Goal: Task Accomplishment & Management: Manage account settings

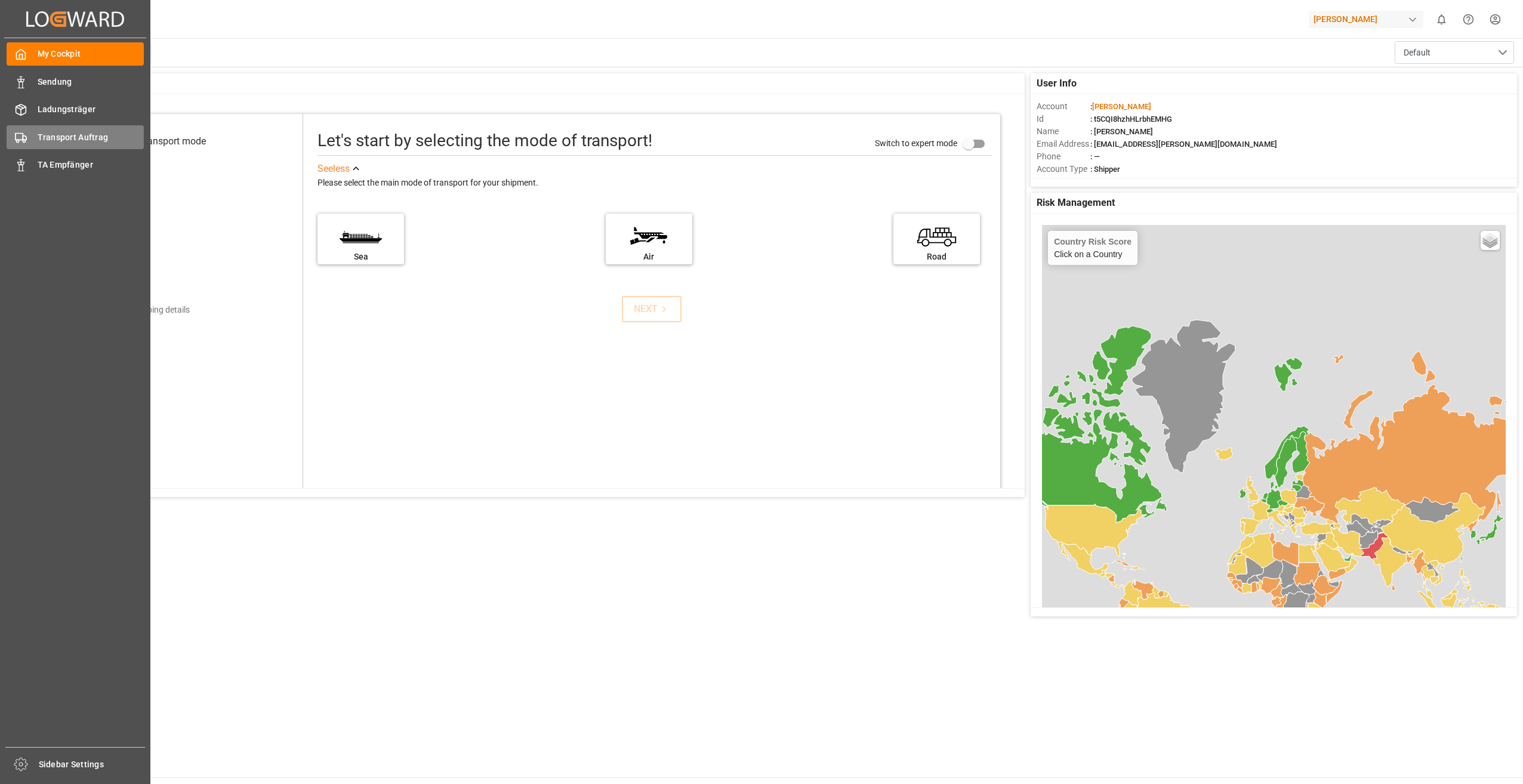
click at [40, 139] on span "Transport Auftrag" at bounding box center [91, 138] width 107 height 13
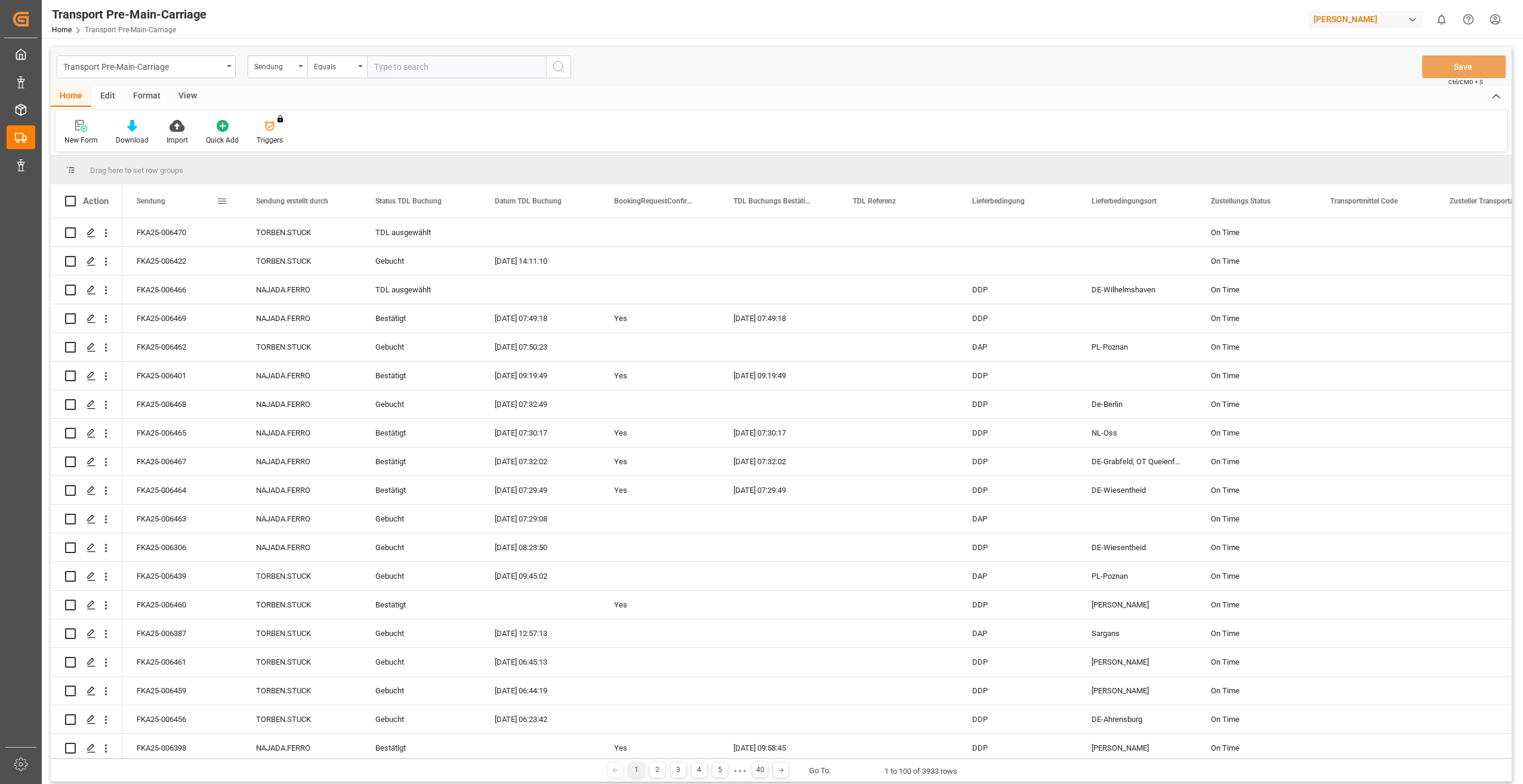
click at [170, 200] on div "Sendung" at bounding box center [177, 201] width 80 height 33
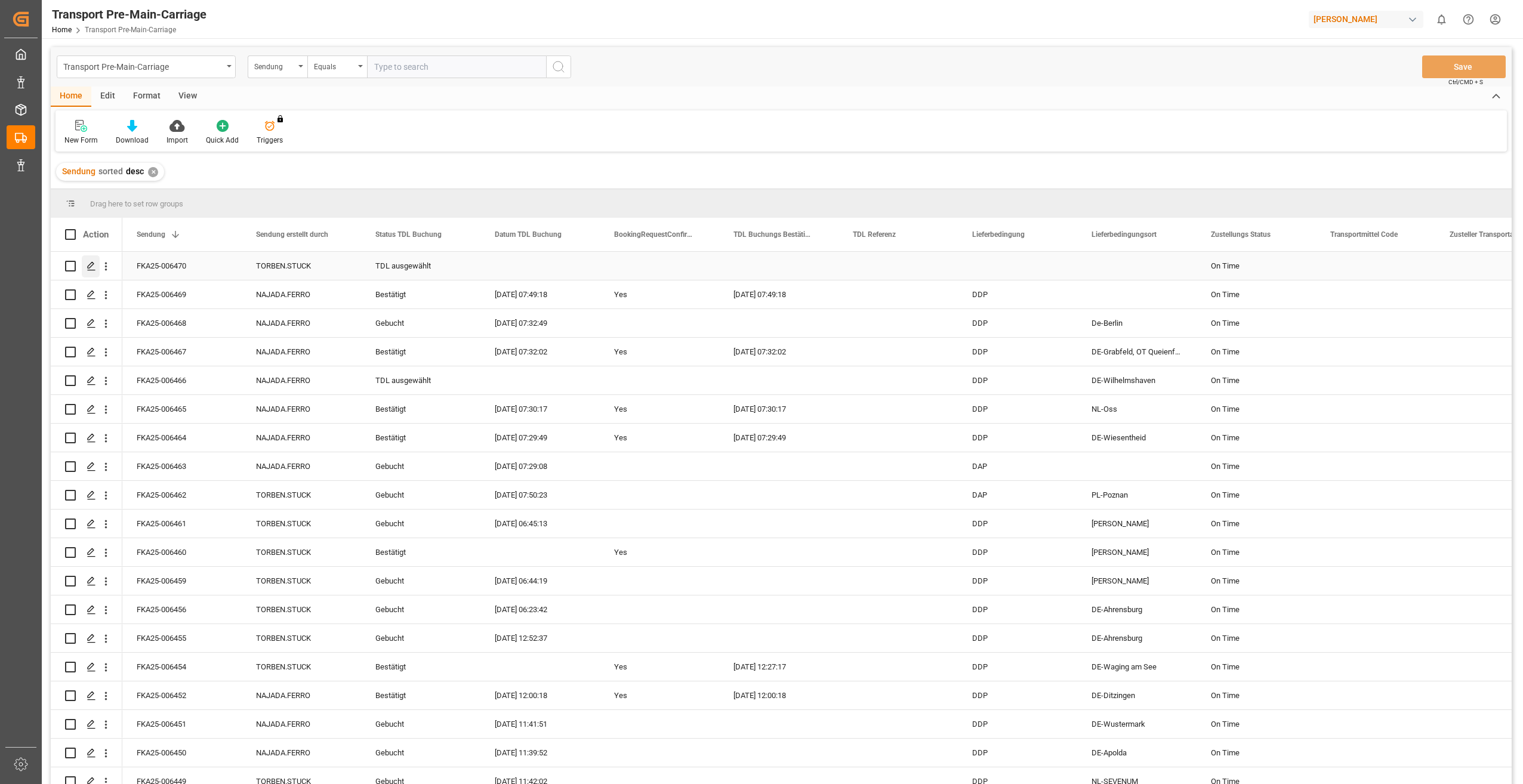
click at [89, 265] on polygon "Press SPACE to select this row." at bounding box center [90, 265] width 6 height 6
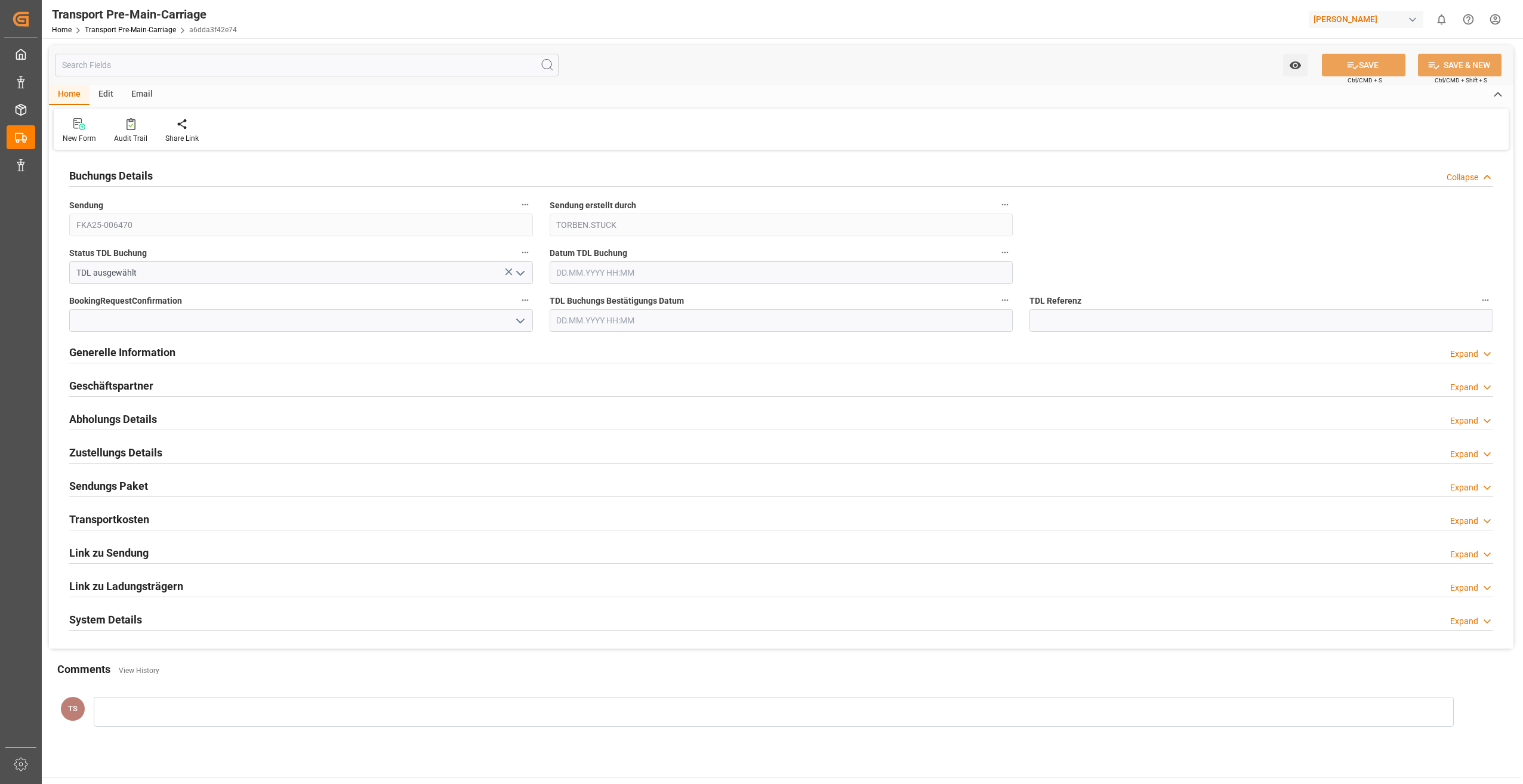
click at [144, 86] on div "Email" at bounding box center [142, 95] width 40 height 21
click at [87, 123] on icon at bounding box center [81, 125] width 16 height 8
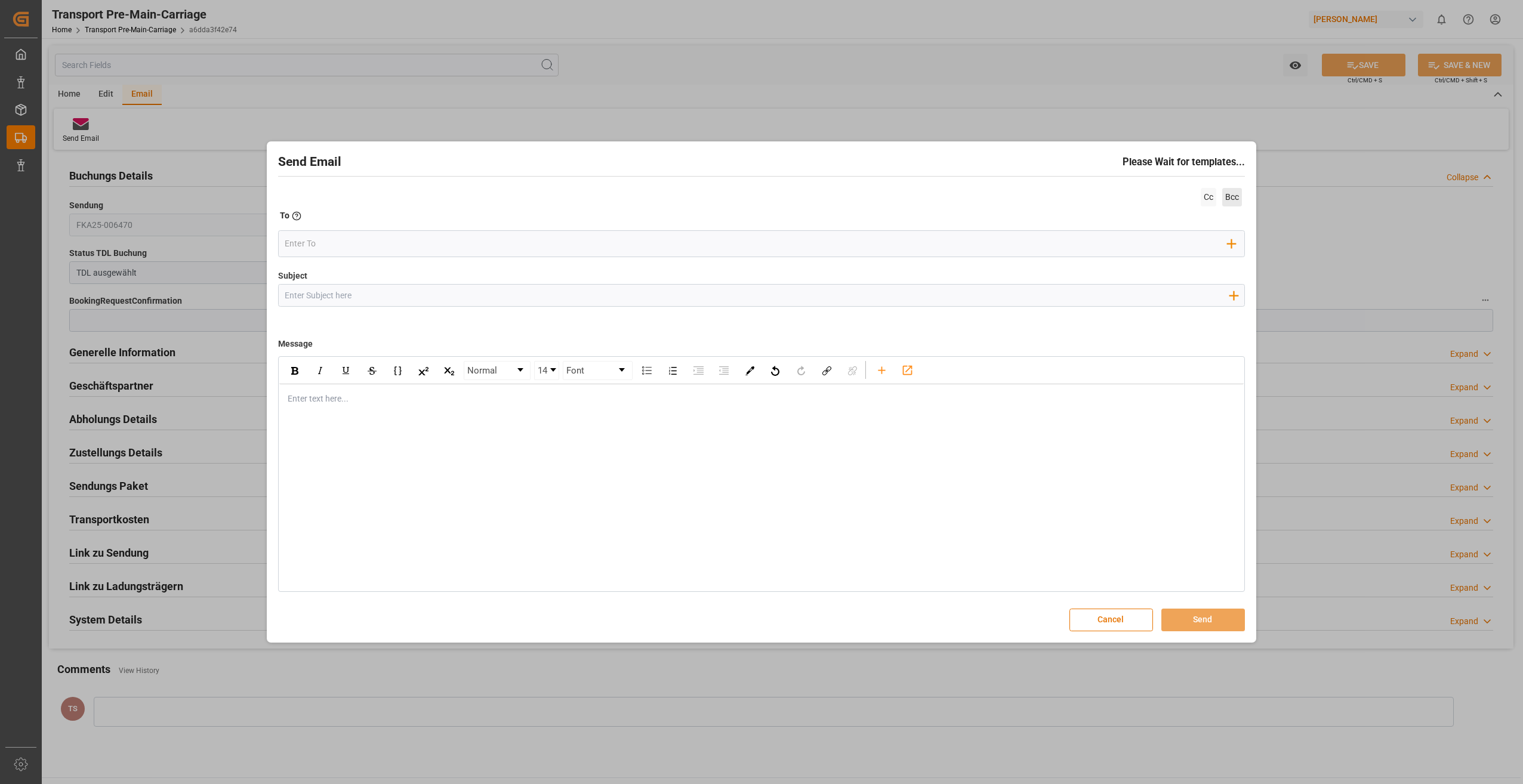
click at [1233, 196] on span "Bcc" at bounding box center [1232, 197] width 20 height 19
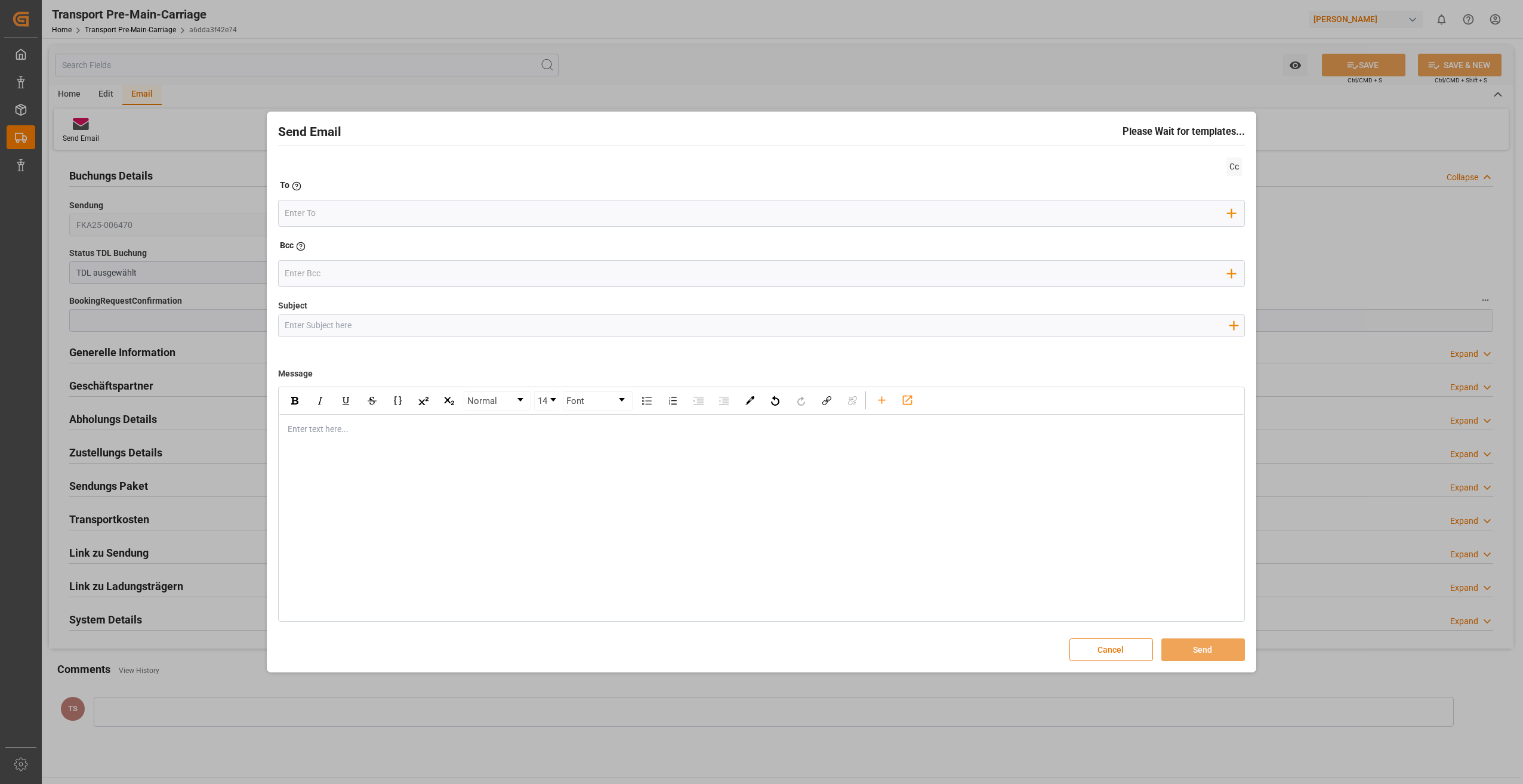
click at [1125, 649] on button "Cancel" at bounding box center [1111, 650] width 84 height 23
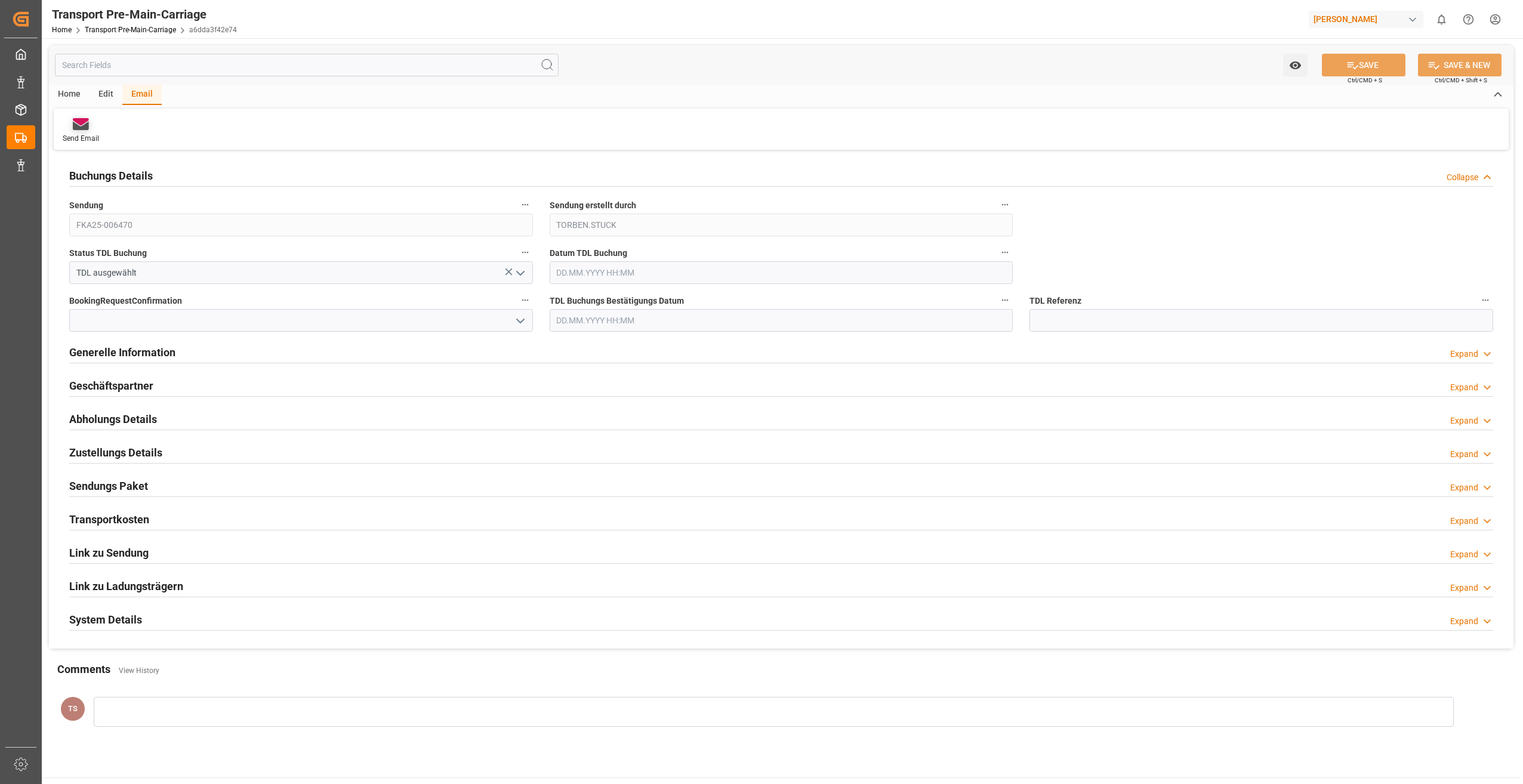
click at [78, 121] on icon at bounding box center [81, 122] width 16 height 7
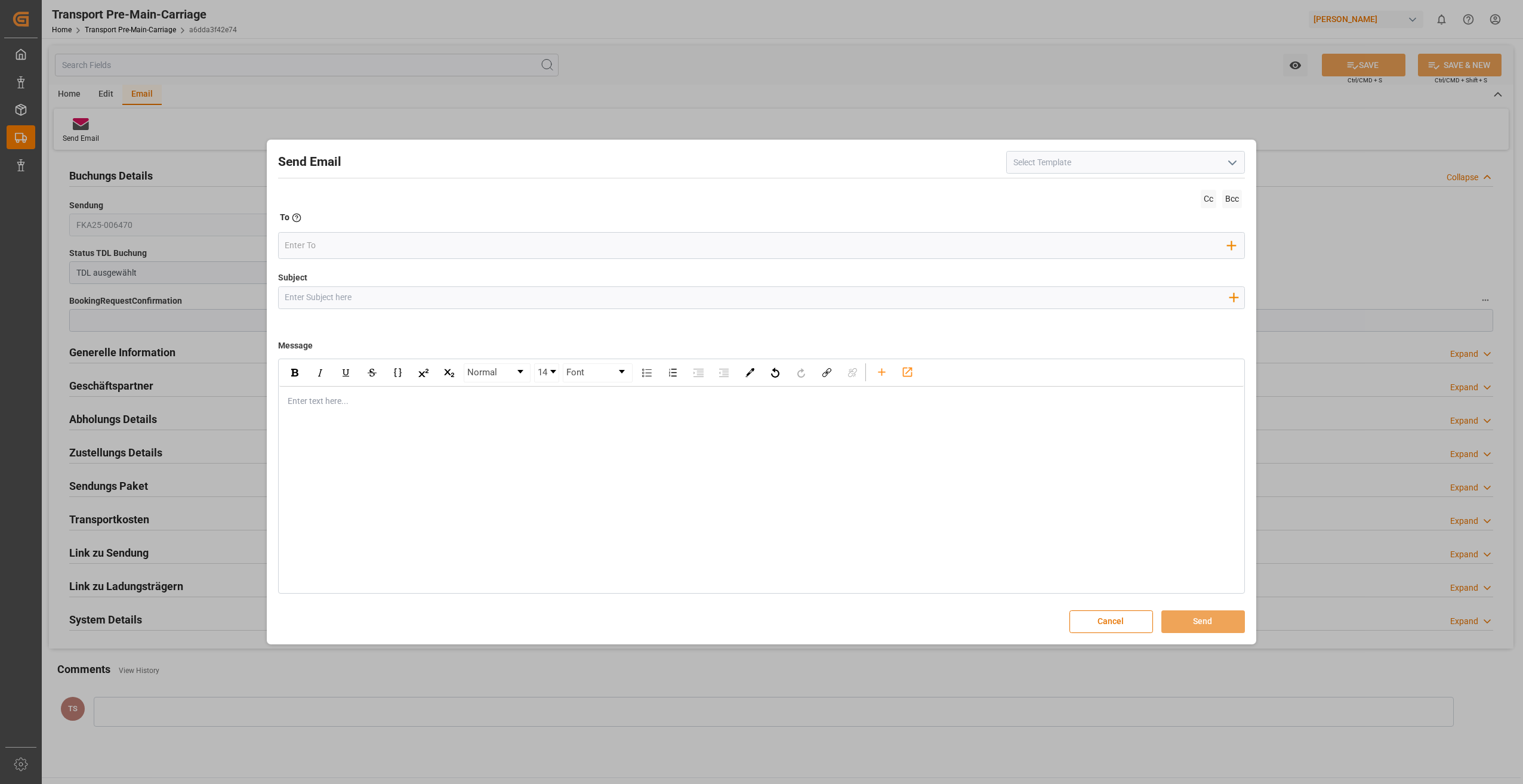
click at [1237, 159] on icon "open menu" at bounding box center [1233, 163] width 14 height 14
click at [1101, 241] on div "TA - Lkw Outbound LIT (Deu)" at bounding box center [1126, 242] width 238 height 27
type input "TA - Lkw Outbound LIT (Deu)"
type input "Transportauftrag {{deliveryNumberPremain}} nach {{deliveryAddressPremainCity}},…"
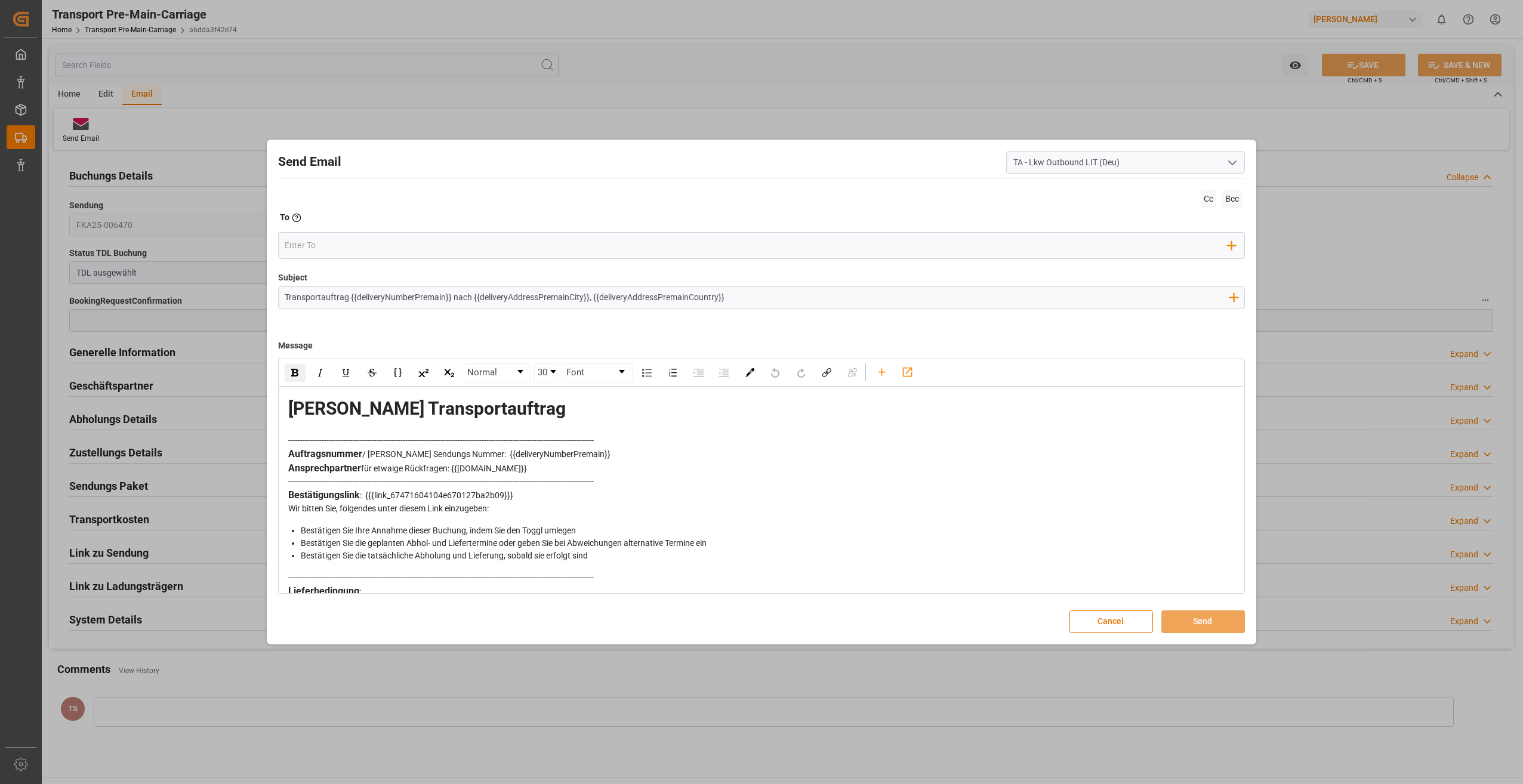
drag, startPoint x: 1206, startPoint y: 197, endPoint x: 784, endPoint y: 196, distance: 422.0
click at [1204, 196] on span "Cc" at bounding box center [1208, 199] width 15 height 19
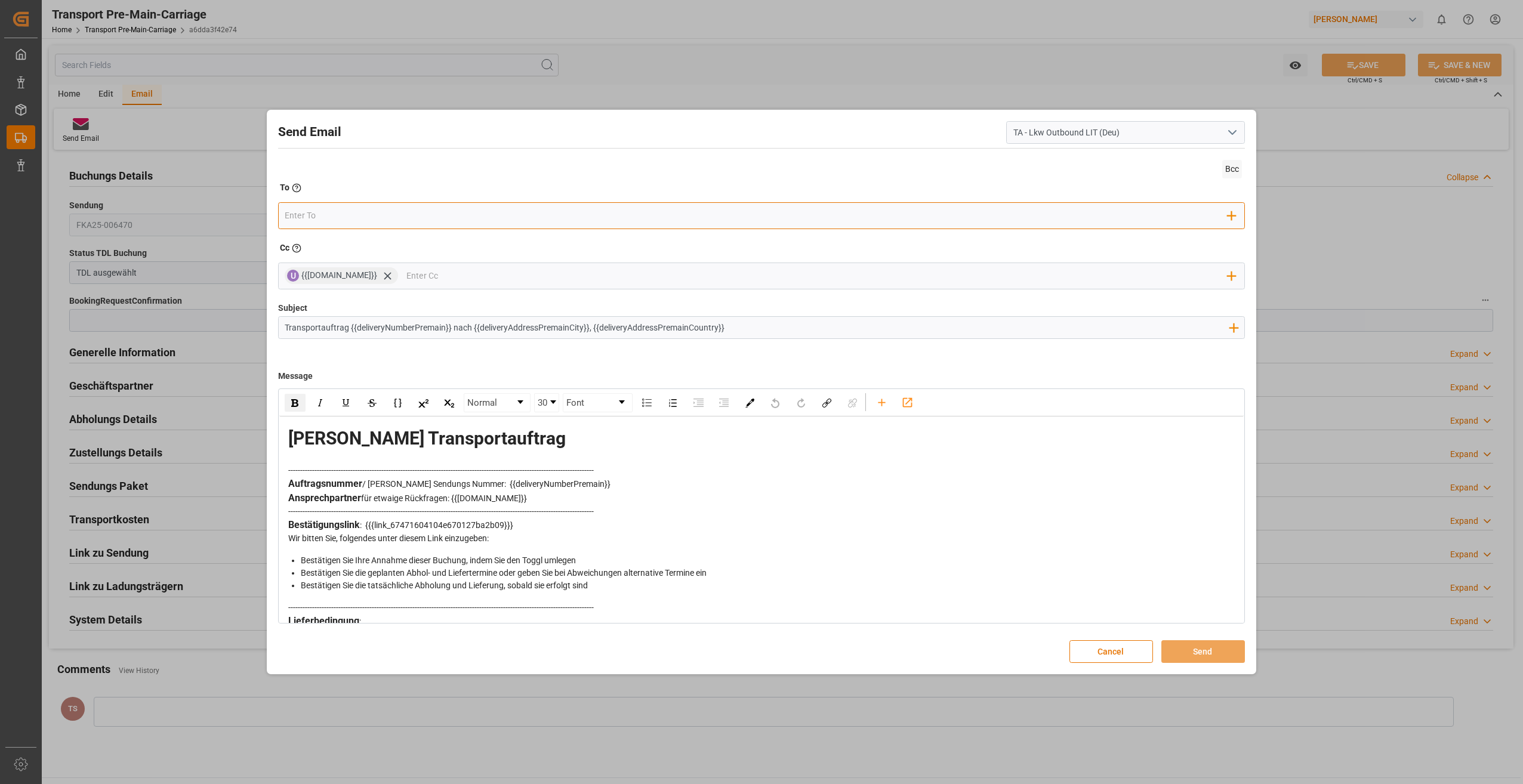
click at [310, 218] on input "email" at bounding box center [756, 215] width 943 height 18
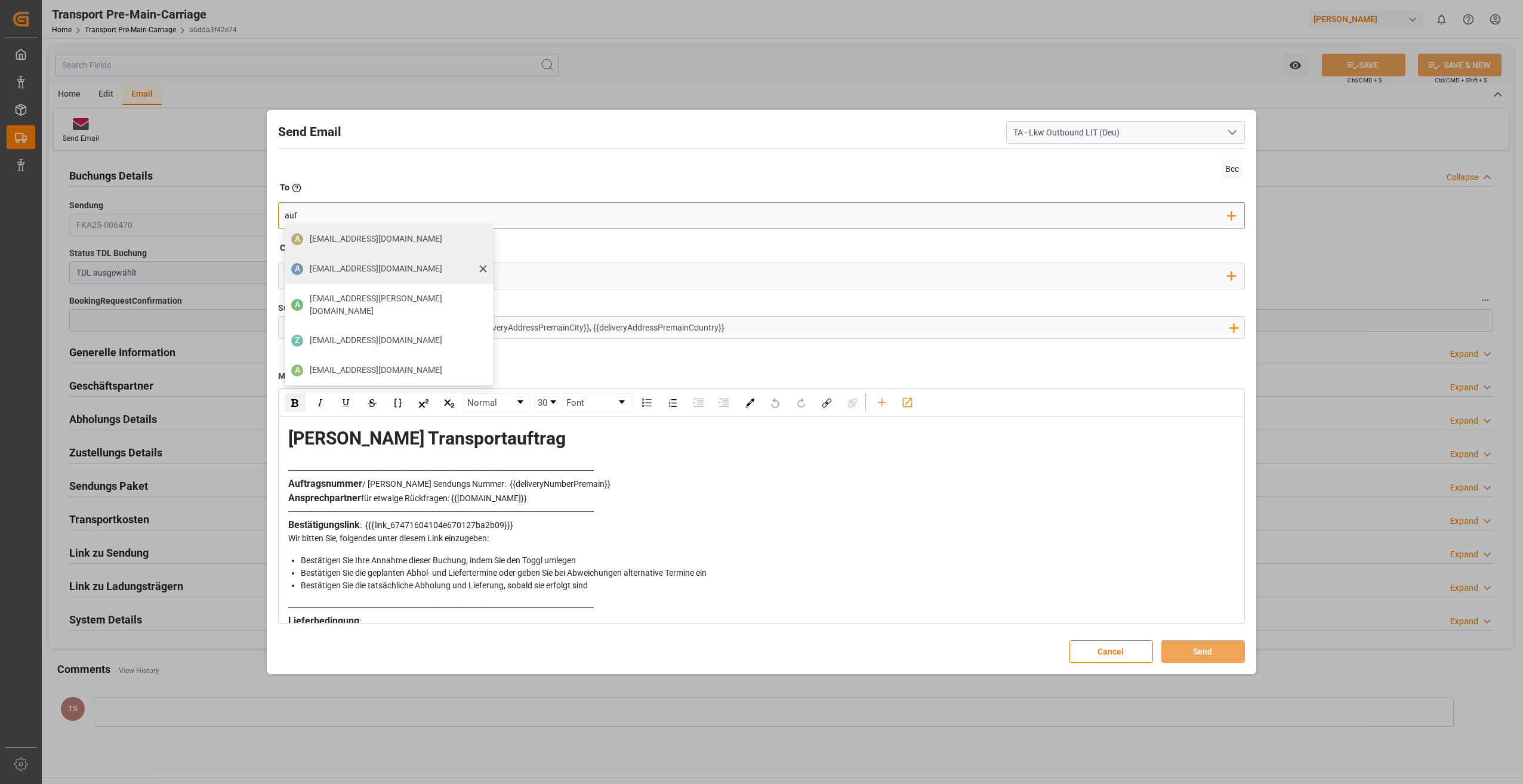
type input "auf"
click at [338, 264] on span "[EMAIL_ADDRESS][DOMAIN_NAME]" at bounding box center [376, 269] width 132 height 13
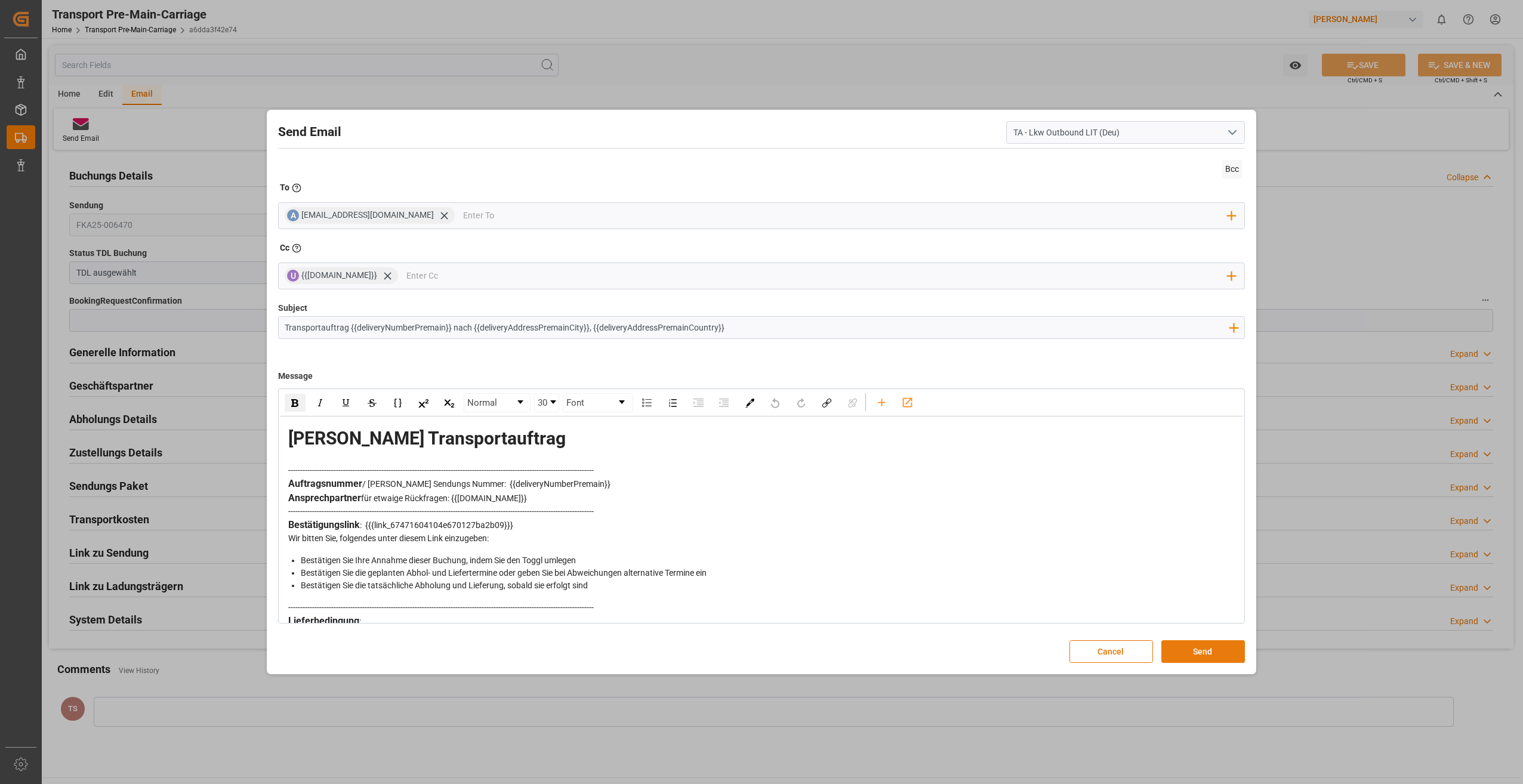
click at [1197, 646] on button "Send" at bounding box center [1203, 652] width 84 height 23
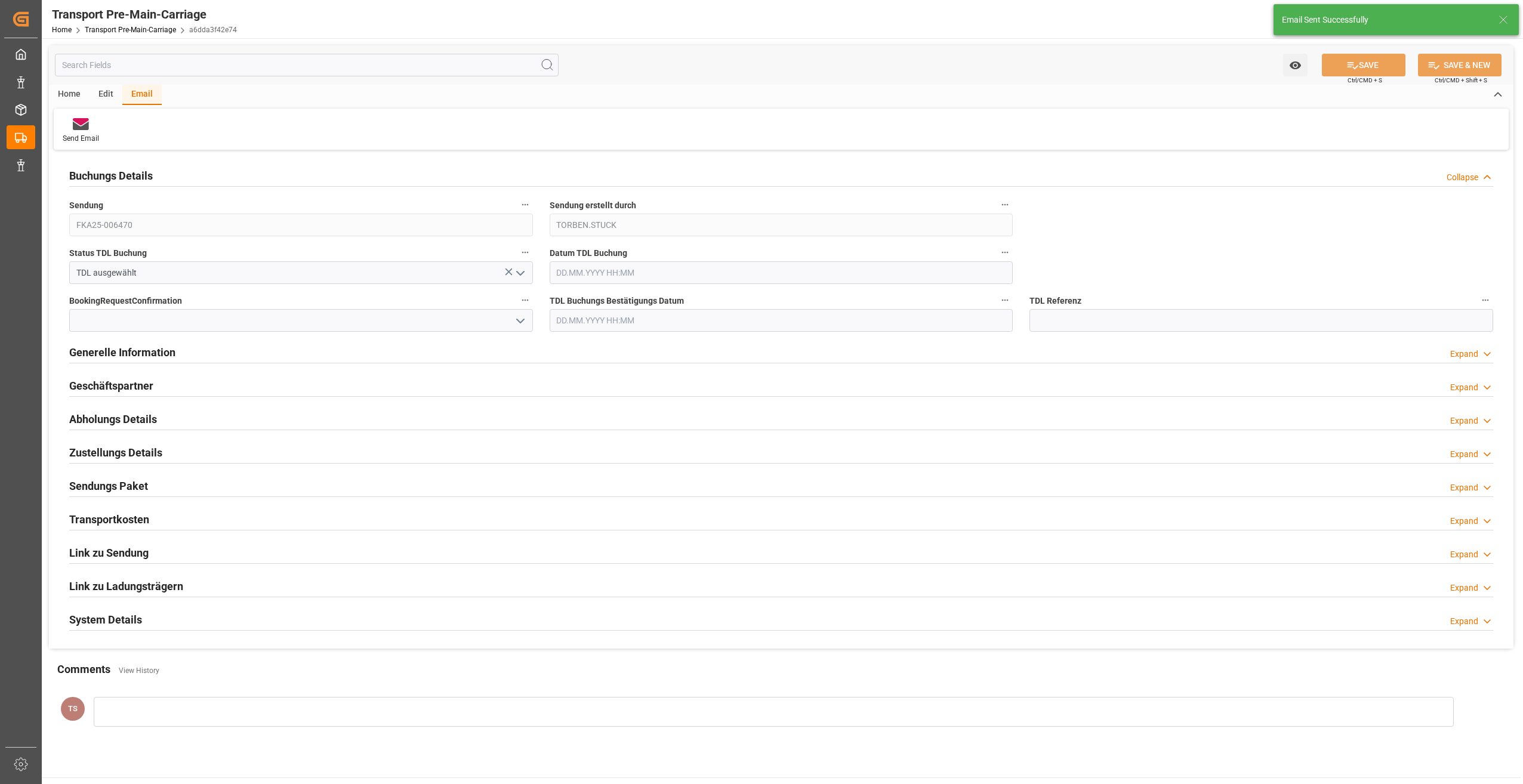
click at [520, 269] on icon "open menu" at bounding box center [521, 273] width 14 height 14
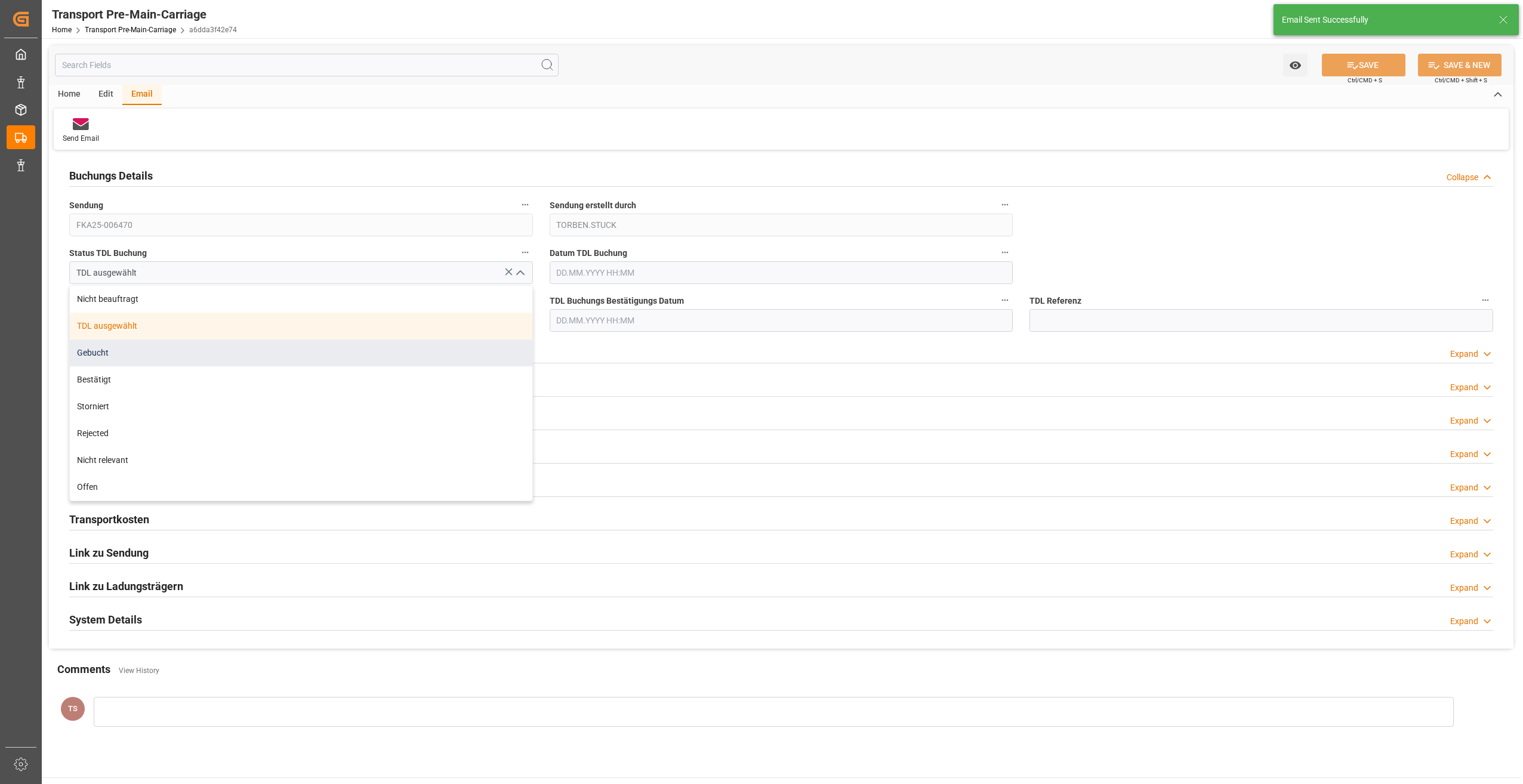
click at [110, 352] on div "Gebucht" at bounding box center [300, 353] width 462 height 27
type input "Gebucht"
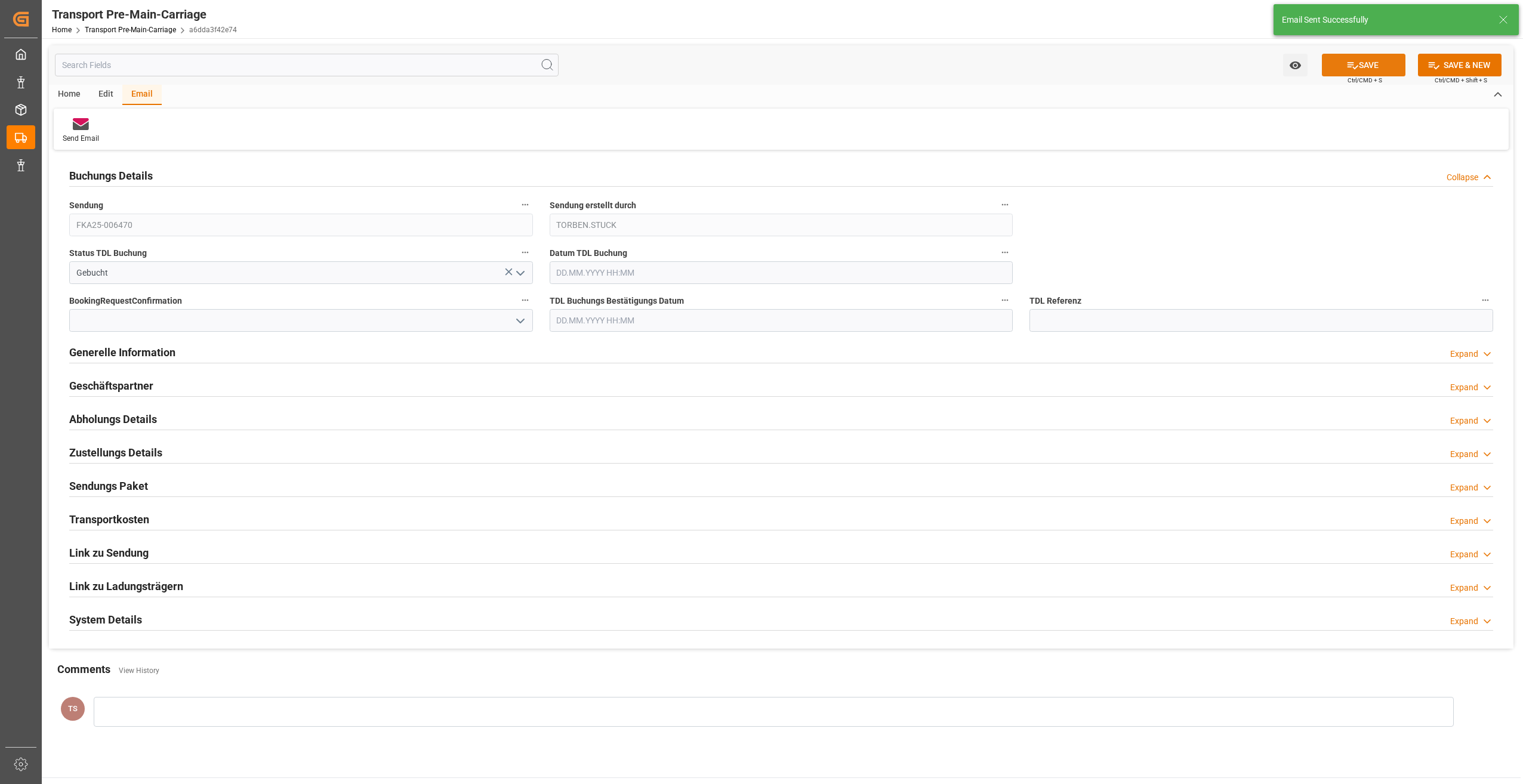
click at [1347, 67] on icon at bounding box center [1353, 66] width 11 height 7
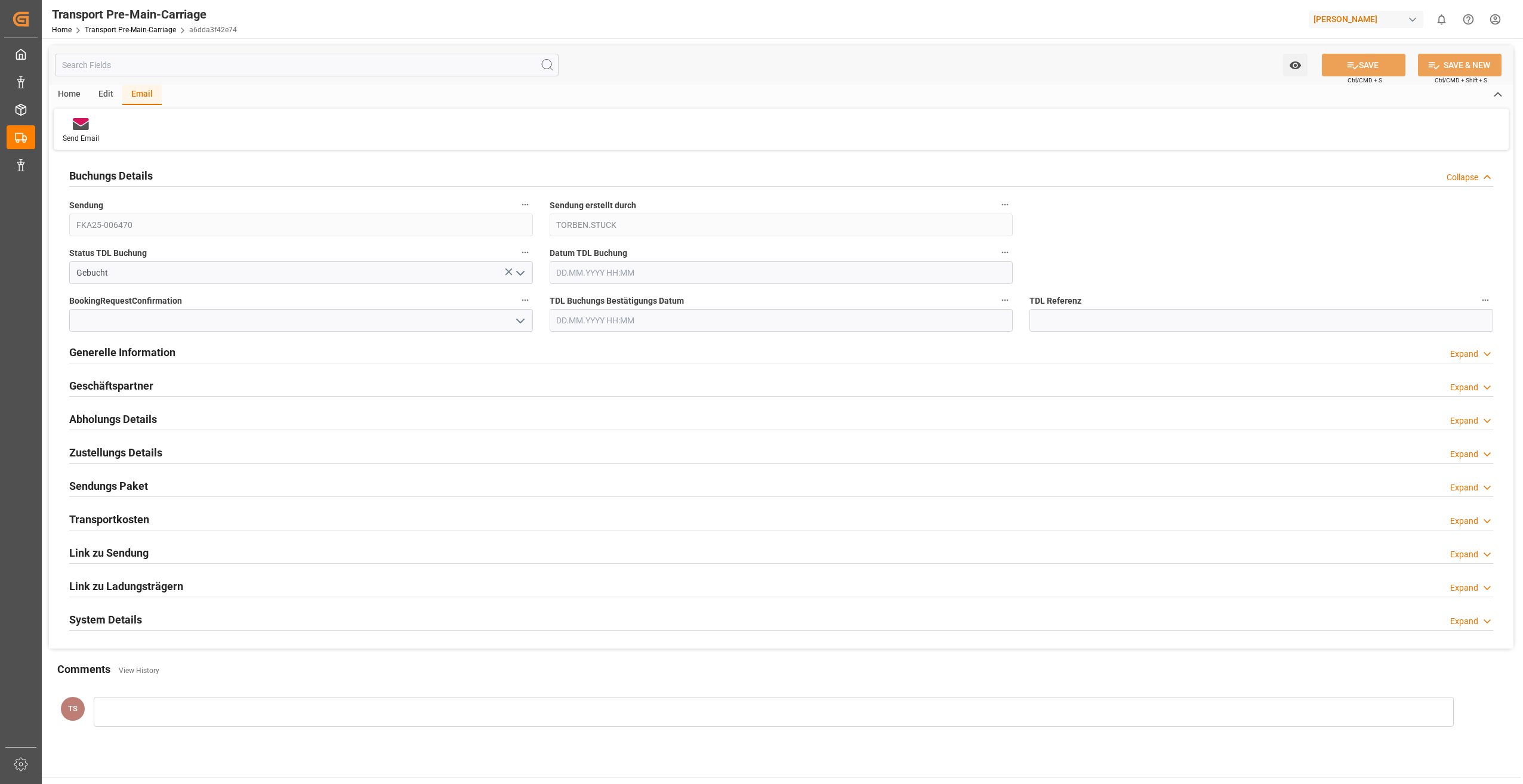
type input "[DATE] 08:38"
